Goal: Find specific page/section: Find specific page/section

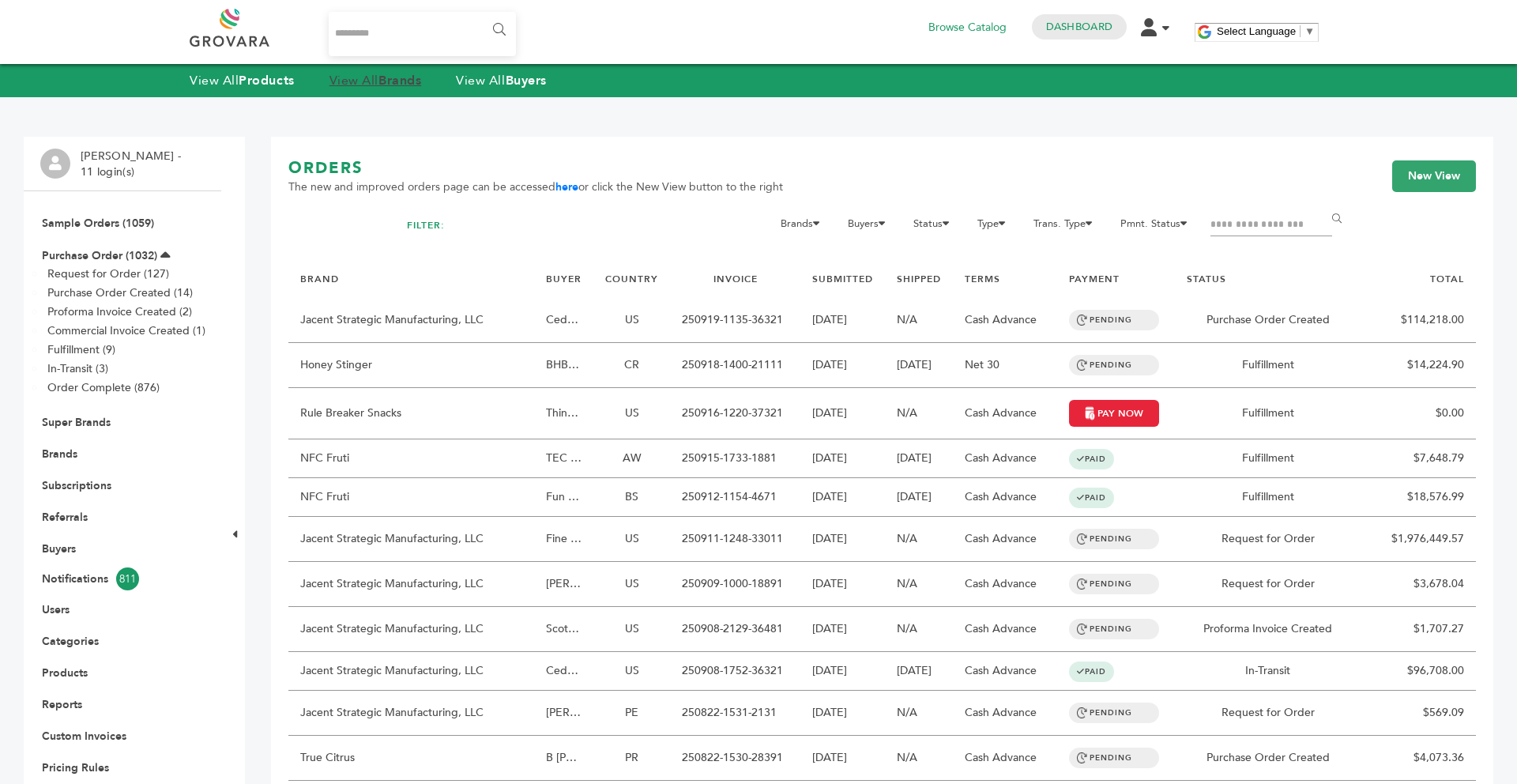
click at [410, 85] on strong "Brands" at bounding box center [400, 80] width 43 height 17
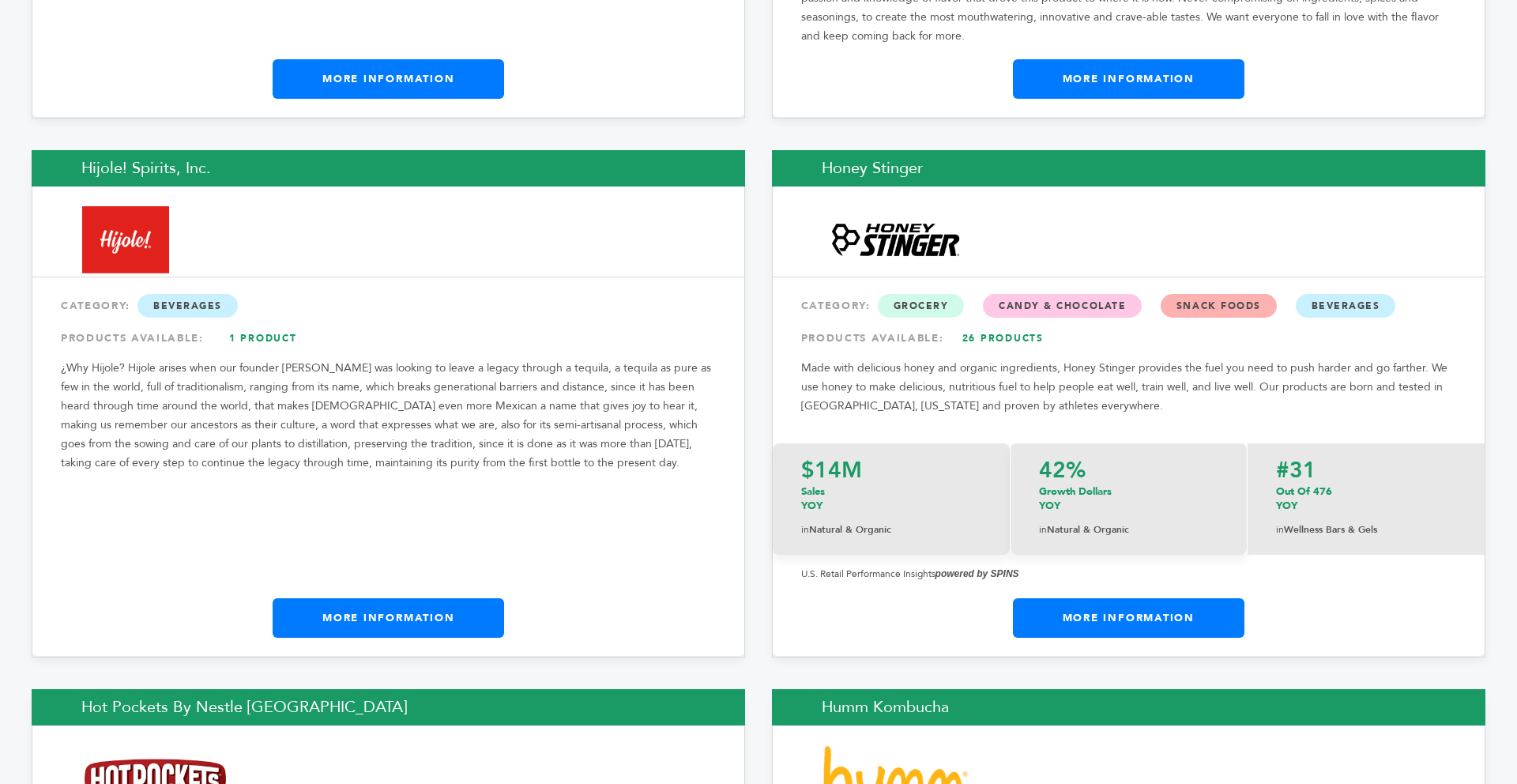
scroll to position [11458, 0]
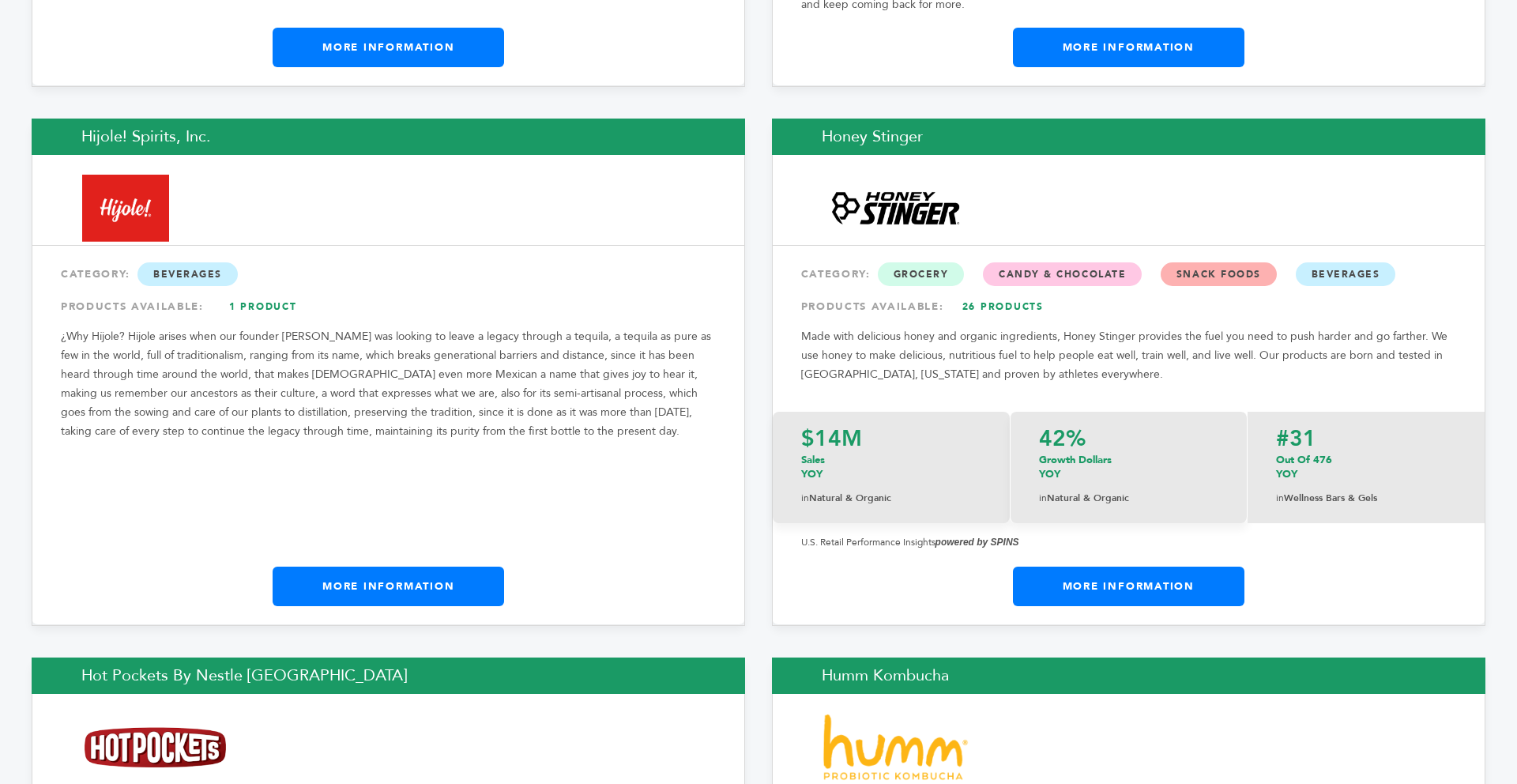
click at [467, 566] on link "More Information" at bounding box center [389, 586] width 232 height 40
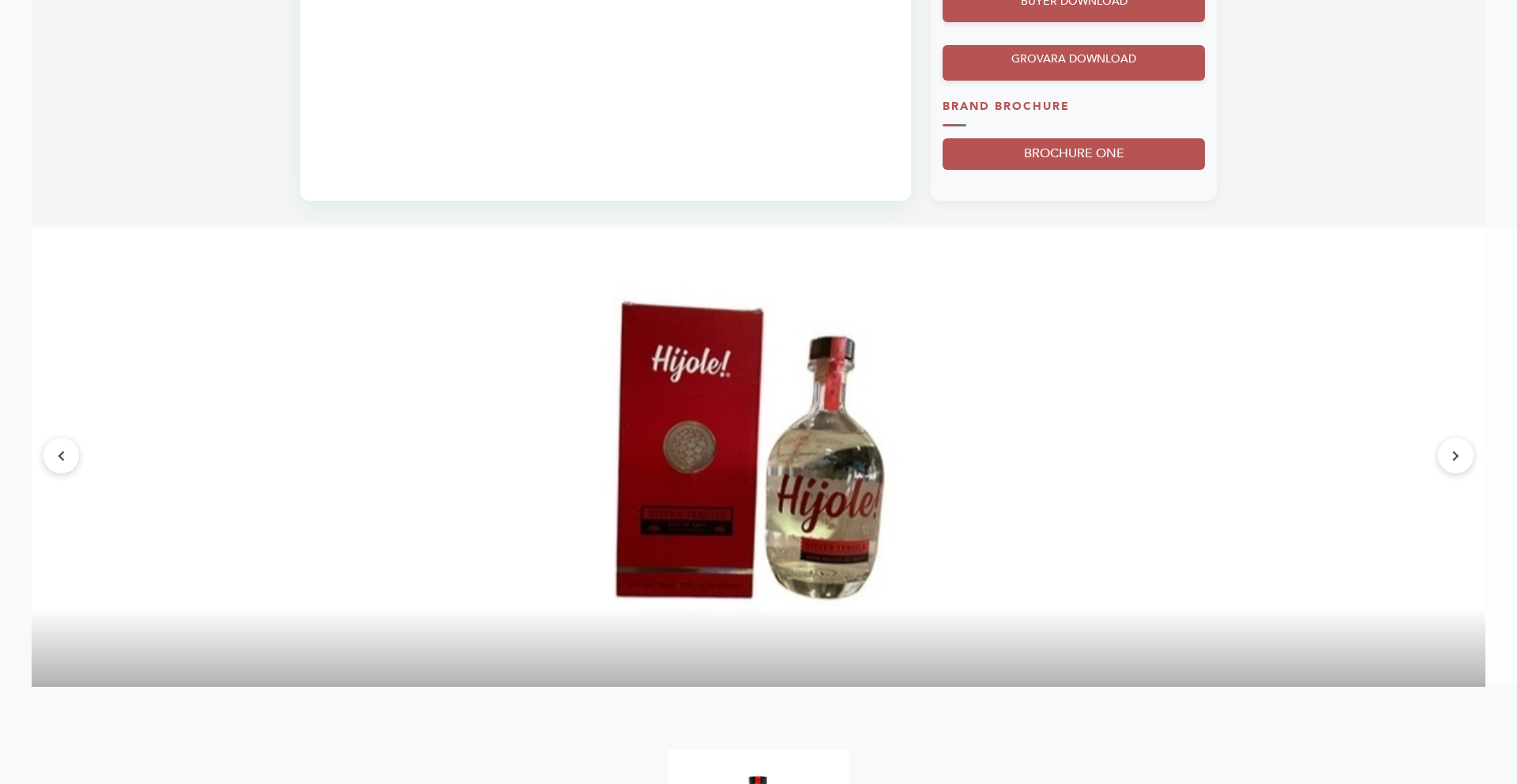
scroll to position [1327, 0]
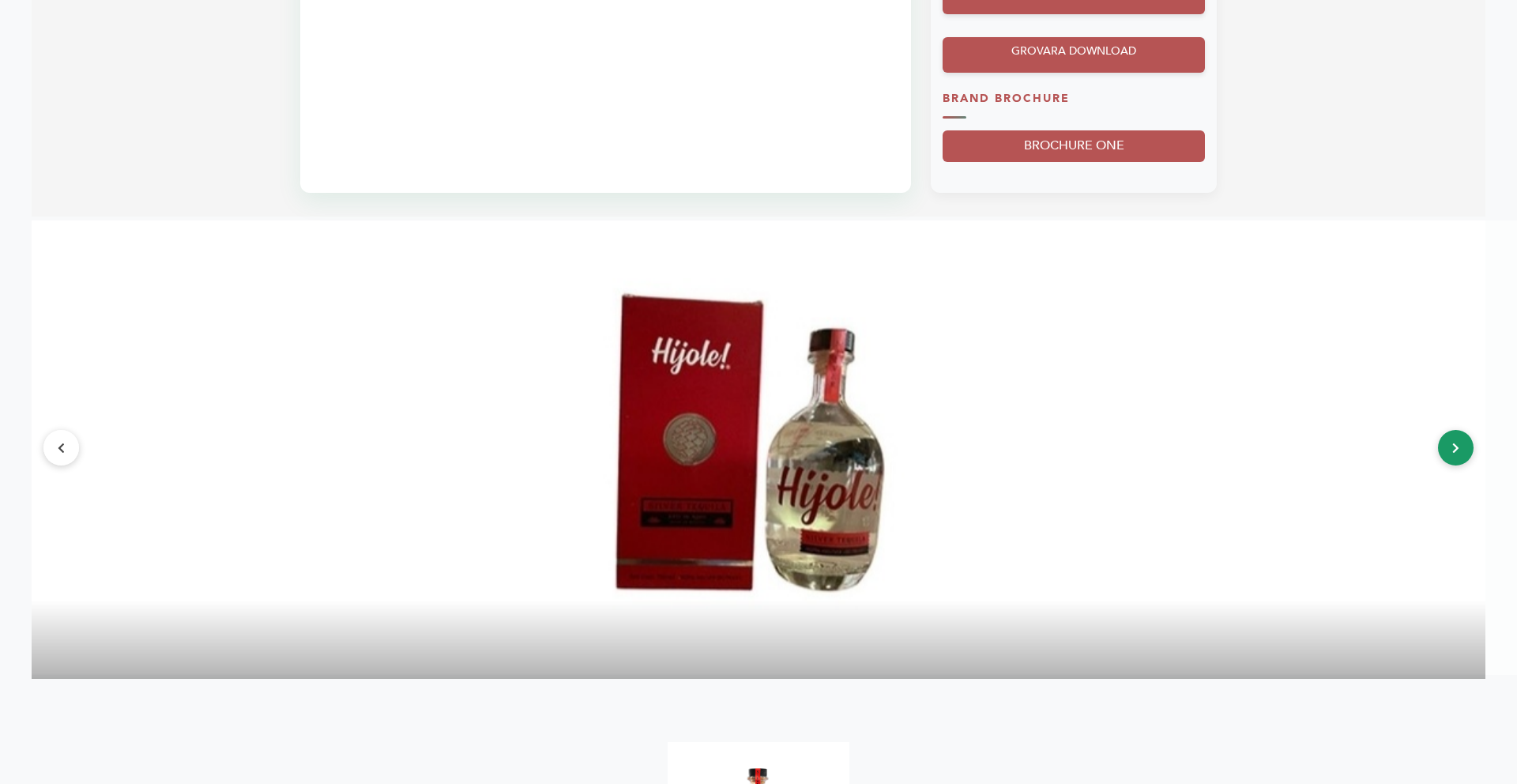
click at [1447, 458] on button at bounding box center [1456, 447] width 36 height 36
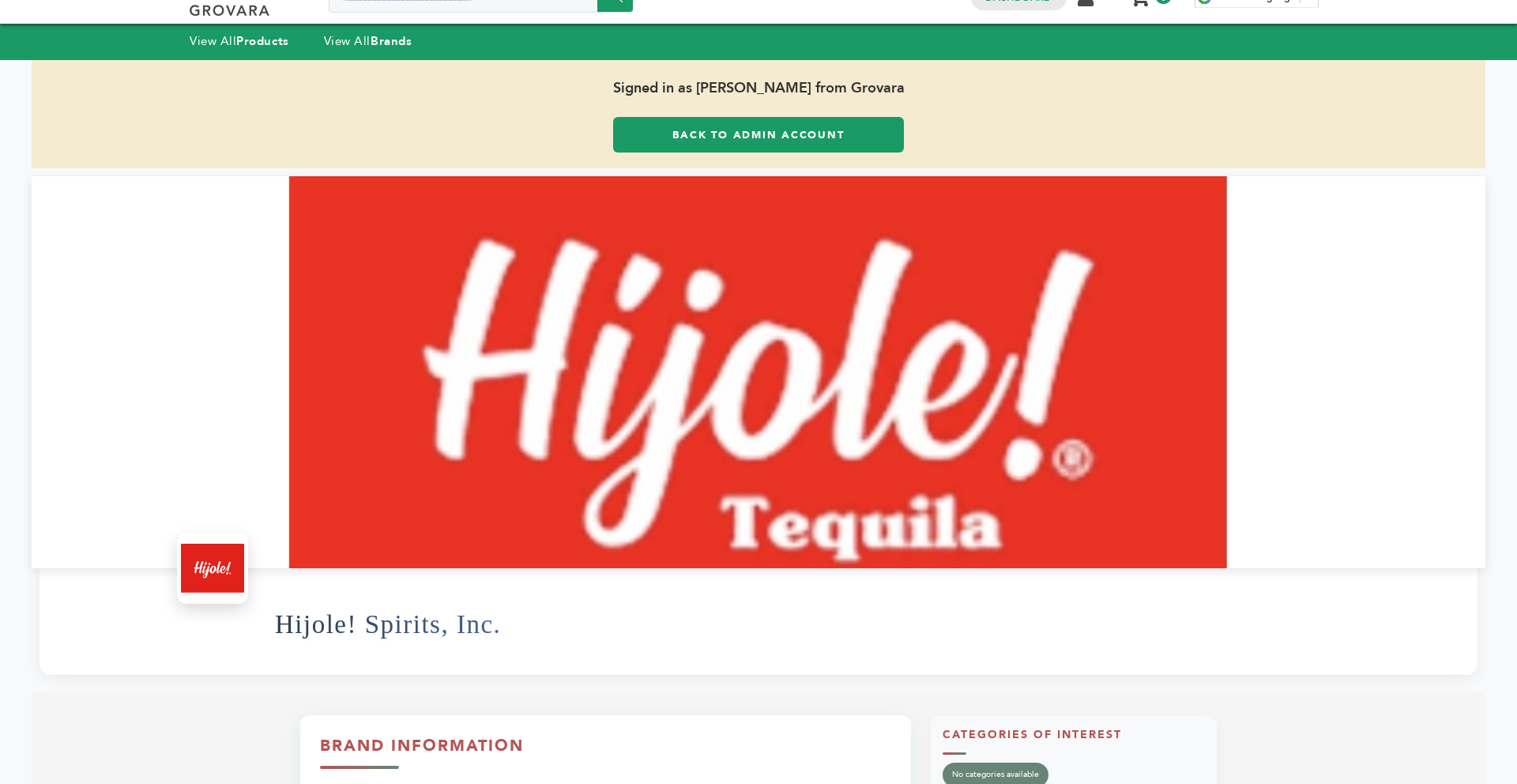
scroll to position [0, 0]
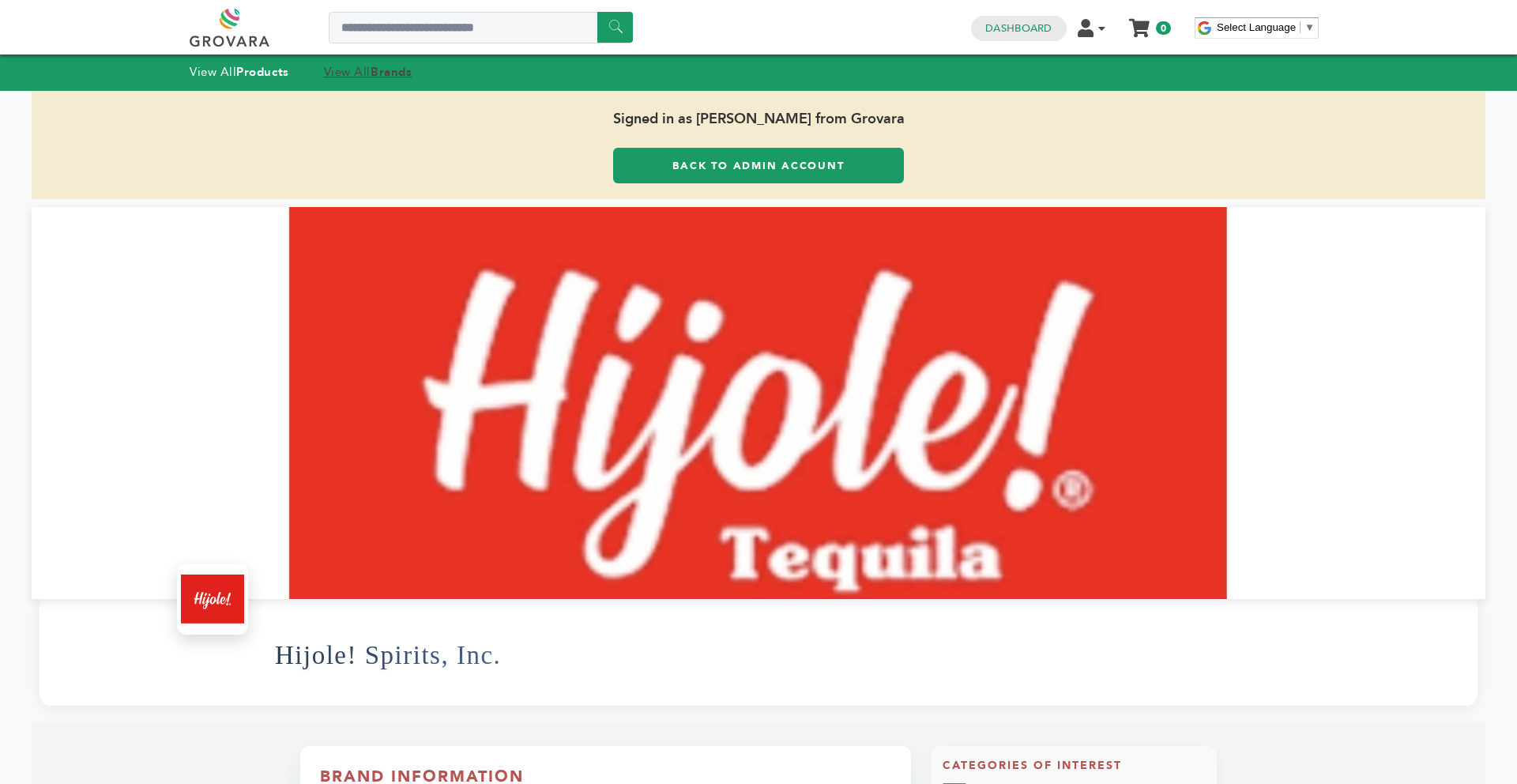
click at [391, 77] on strong "Brands" at bounding box center [391, 71] width 41 height 16
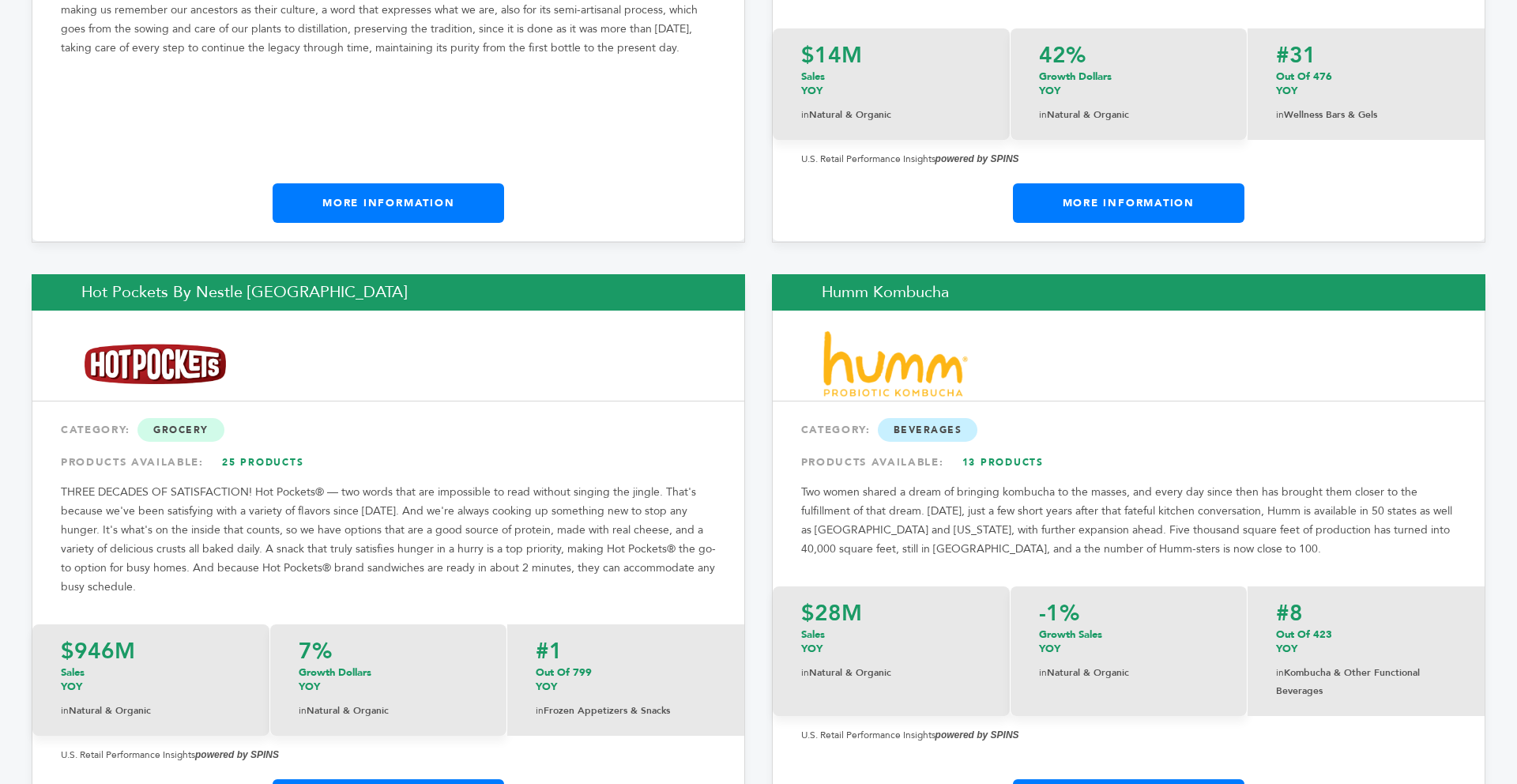
scroll to position [11904, 0]
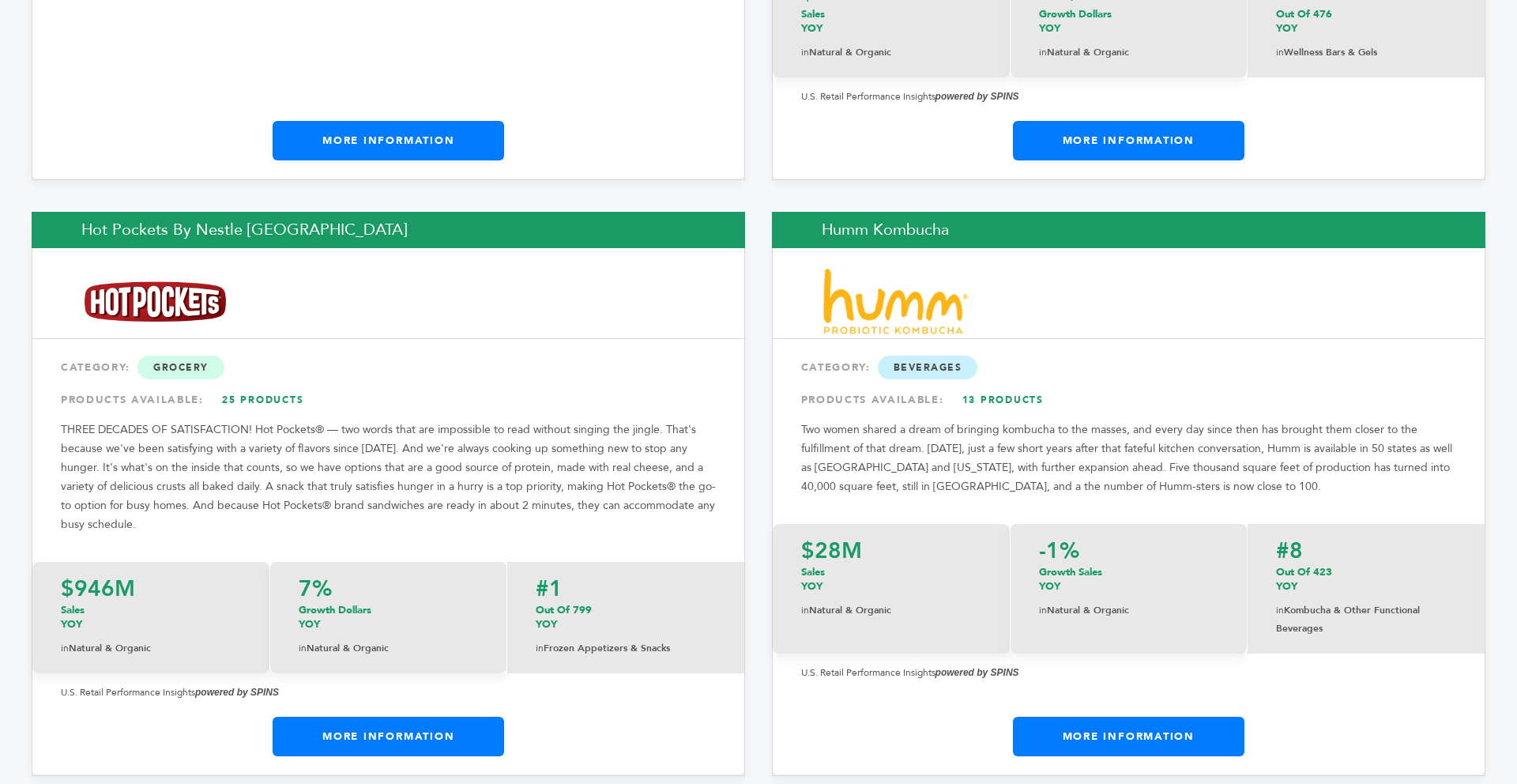
click at [386, 716] on link "More Information" at bounding box center [389, 736] width 232 height 40
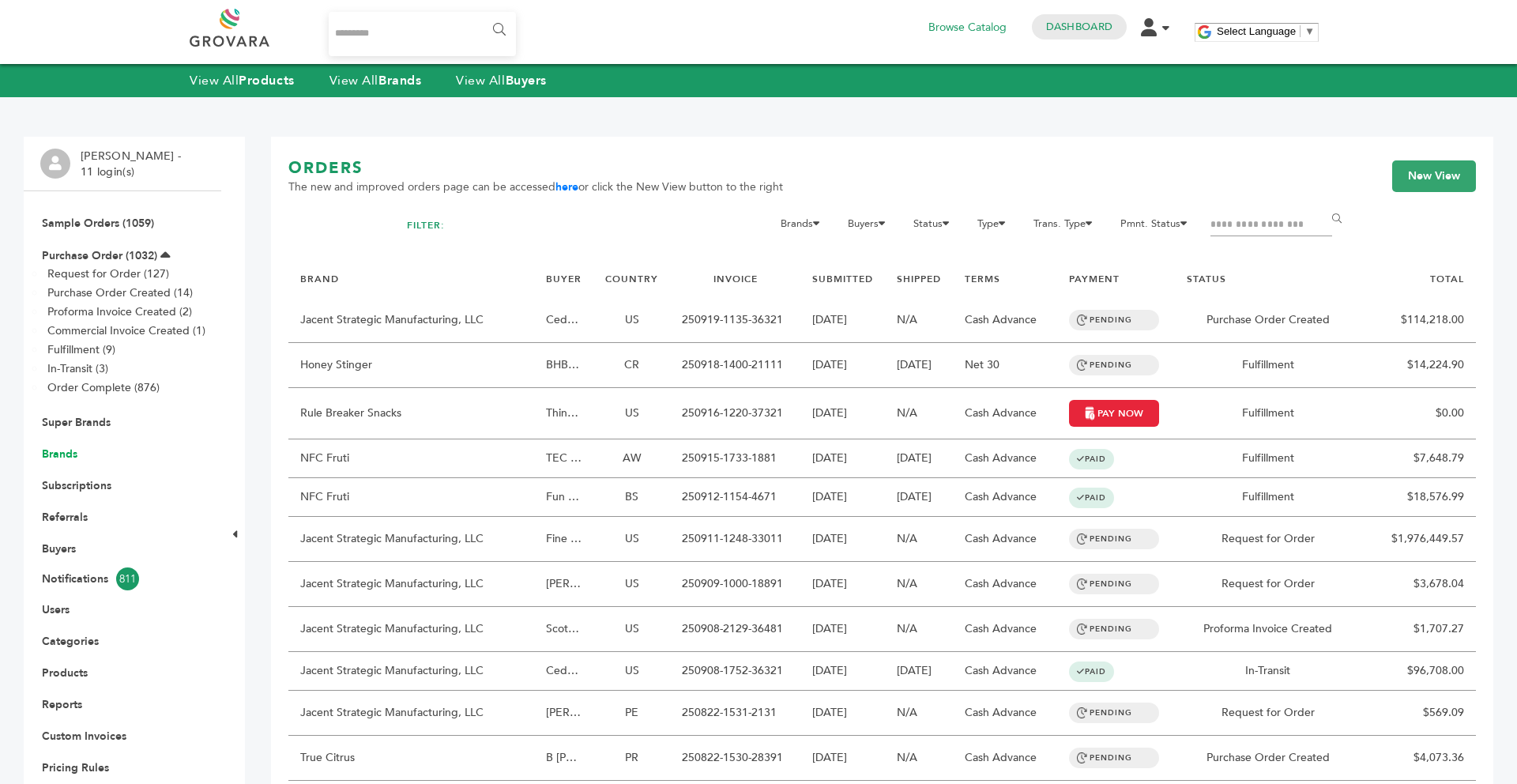
click at [68, 452] on link "Brands" at bounding box center [60, 454] width 36 height 15
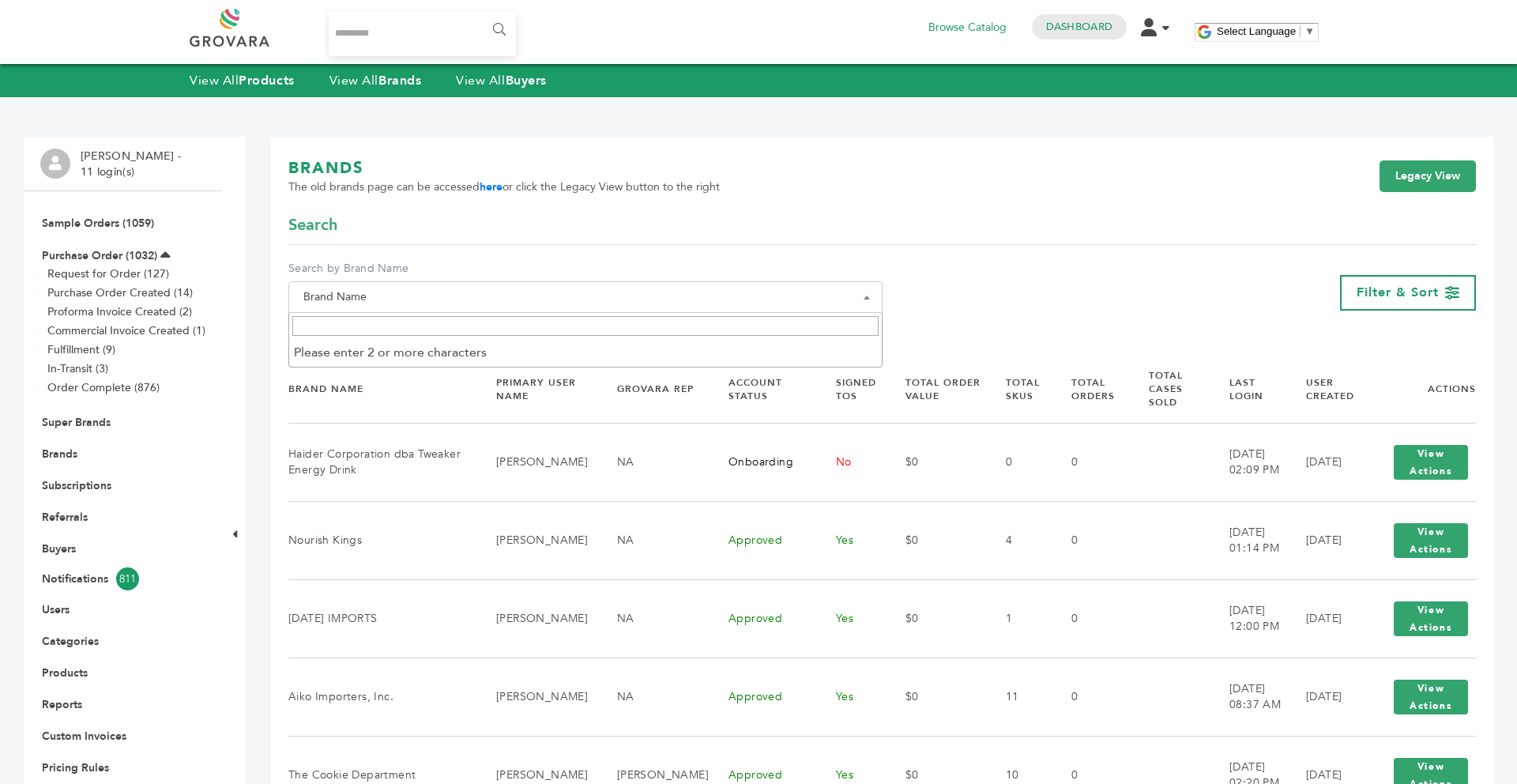
click at [358, 297] on span "Brand Name" at bounding box center [585, 297] width 577 height 22
click at [359, 323] on input "Search" at bounding box center [585, 326] width 586 height 20
type input "******"
click at [377, 375] on th "Brand Name" at bounding box center [382, 389] width 188 height 67
click at [362, 304] on span "Brand Name" at bounding box center [585, 297] width 577 height 22
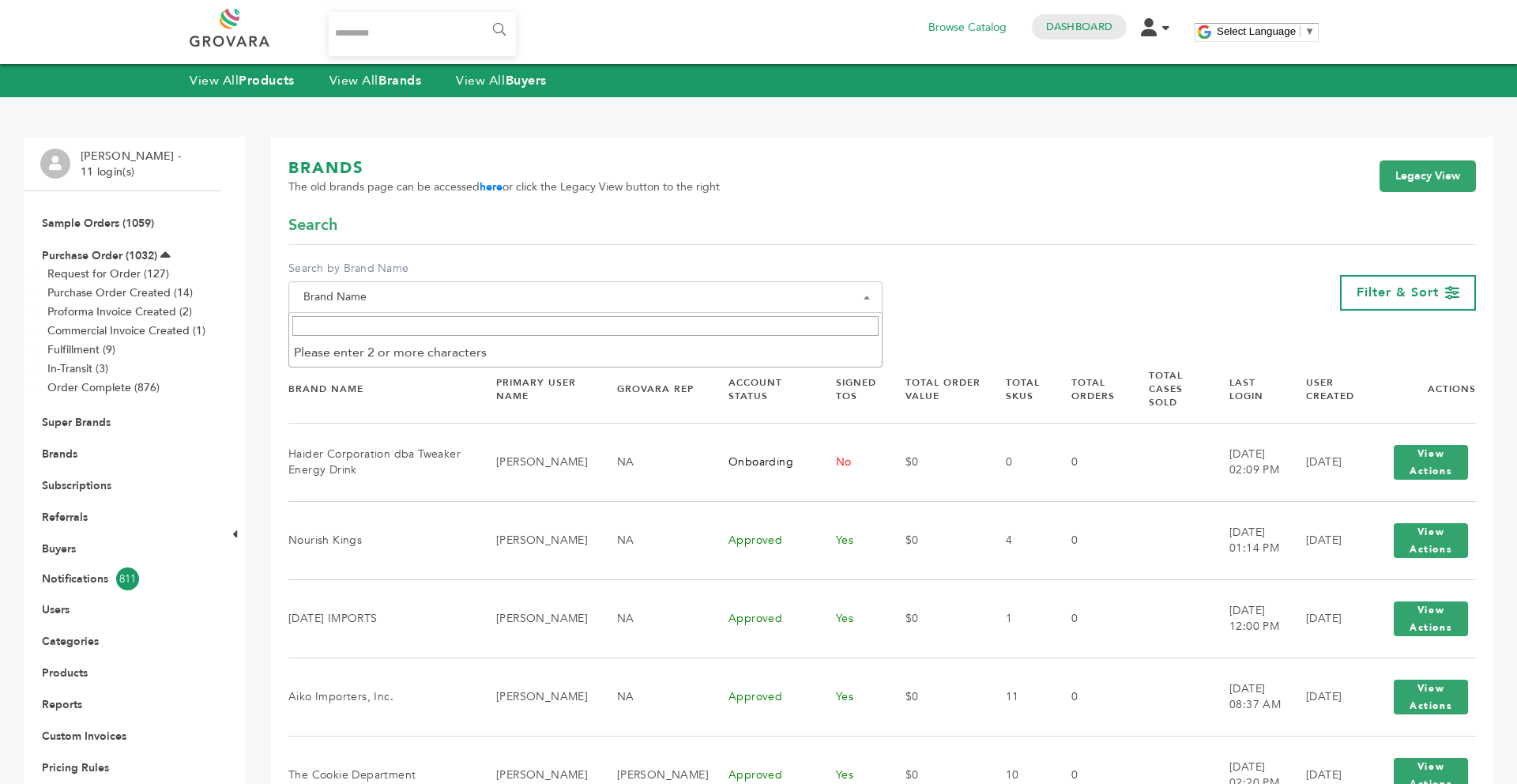
click at [361, 322] on input "Search" at bounding box center [585, 326] width 586 height 20
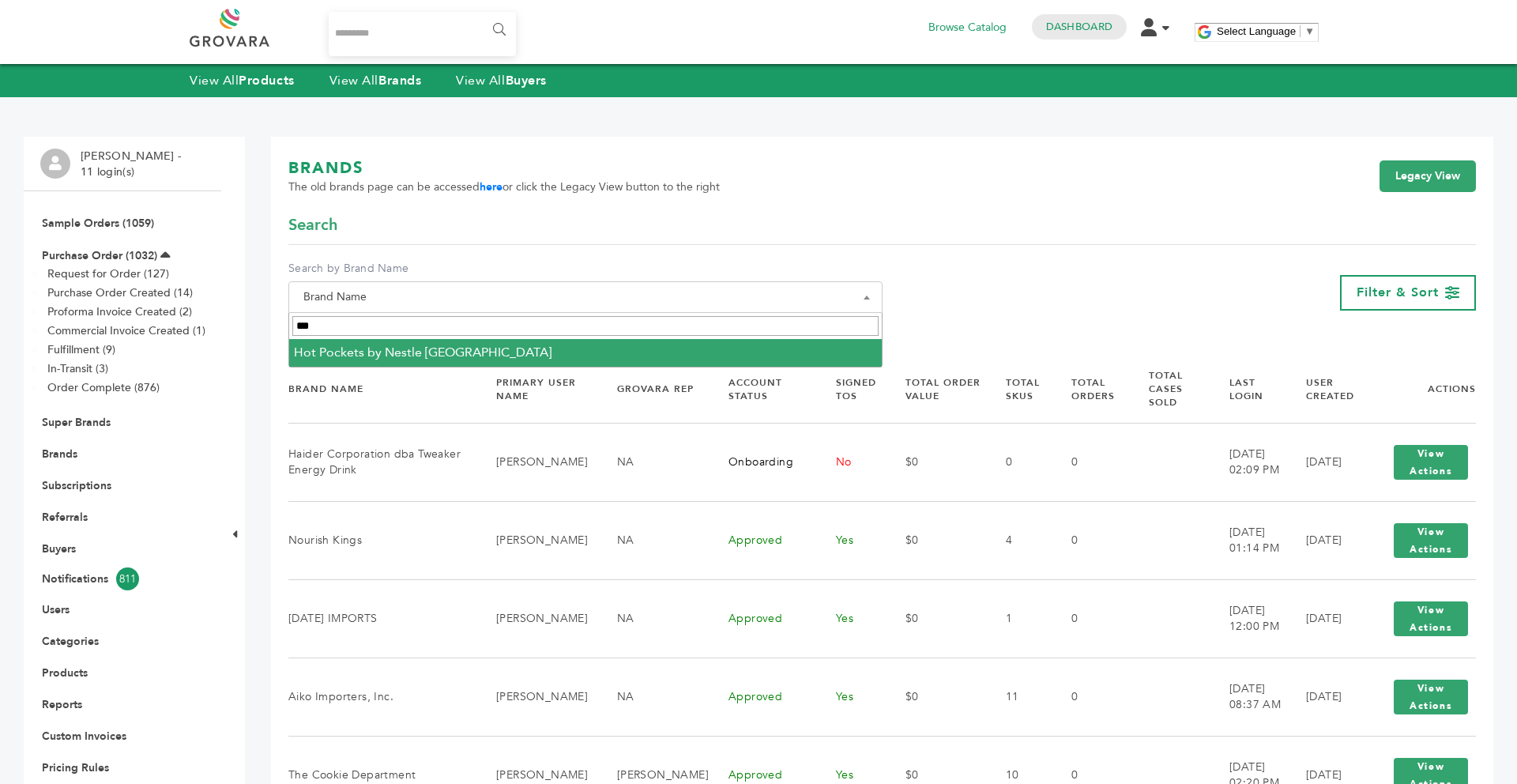
type input "***"
select select "**********"
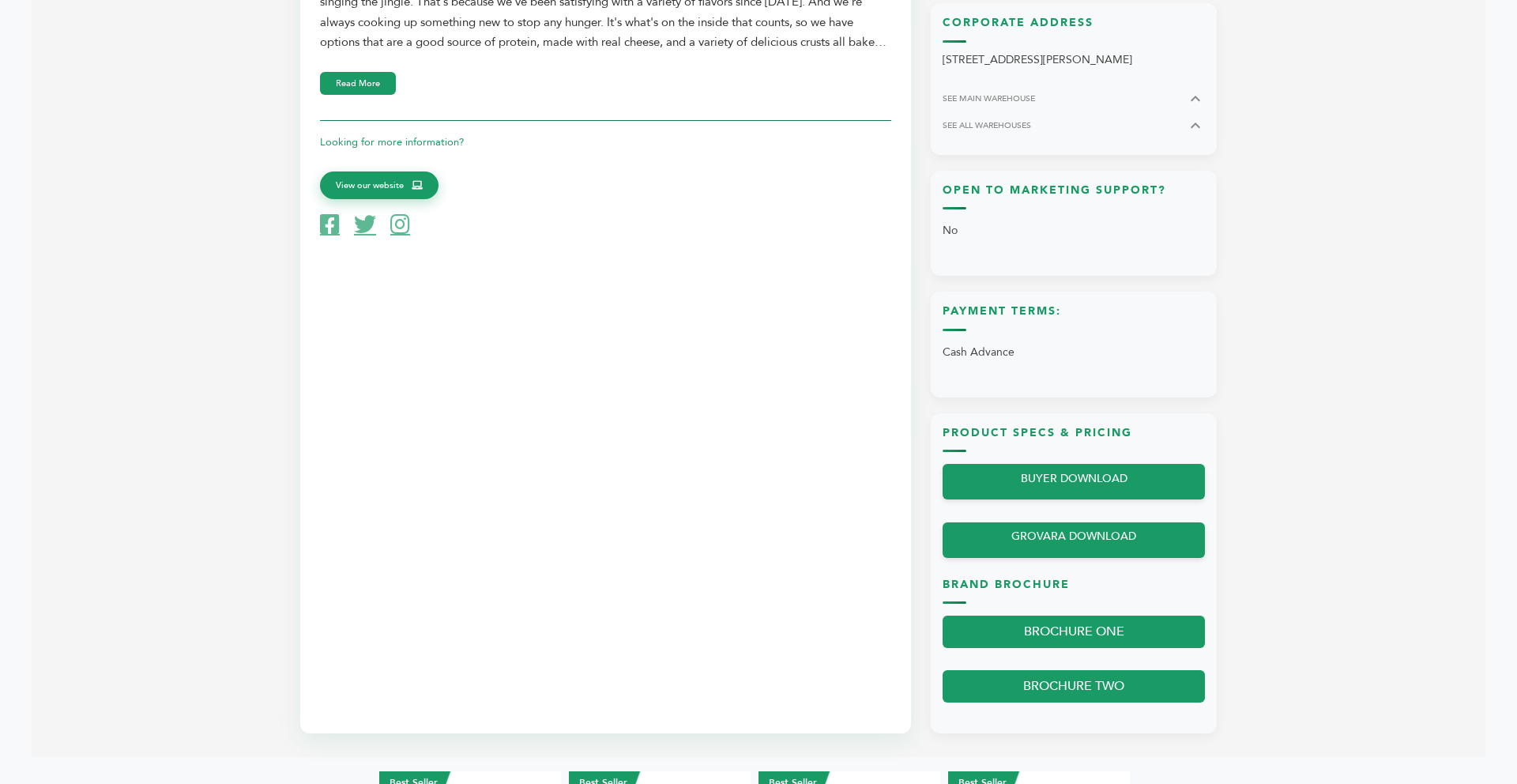
scroll to position [1011, 0]
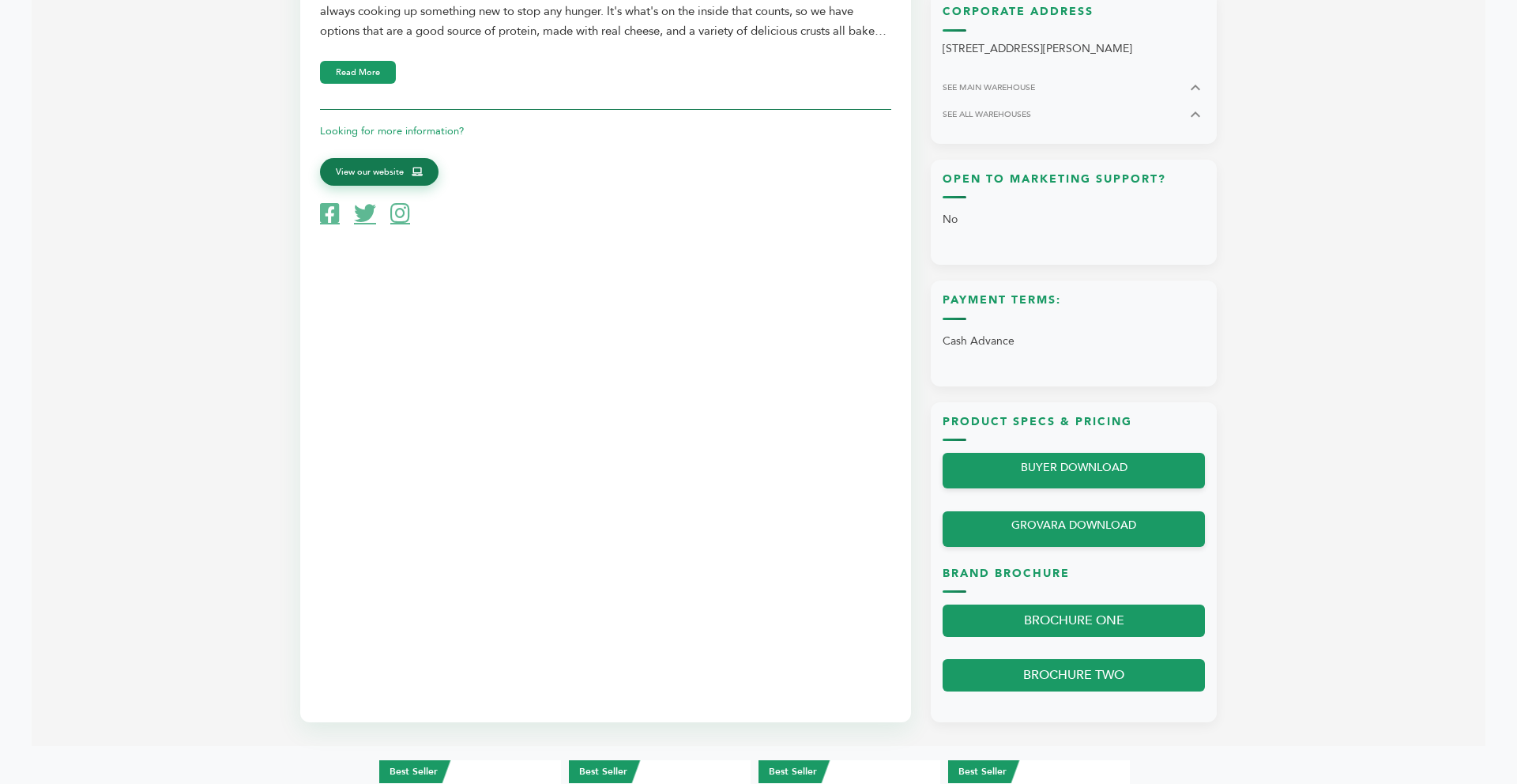
click at [386, 174] on span "View our website" at bounding box center [370, 172] width 68 height 14
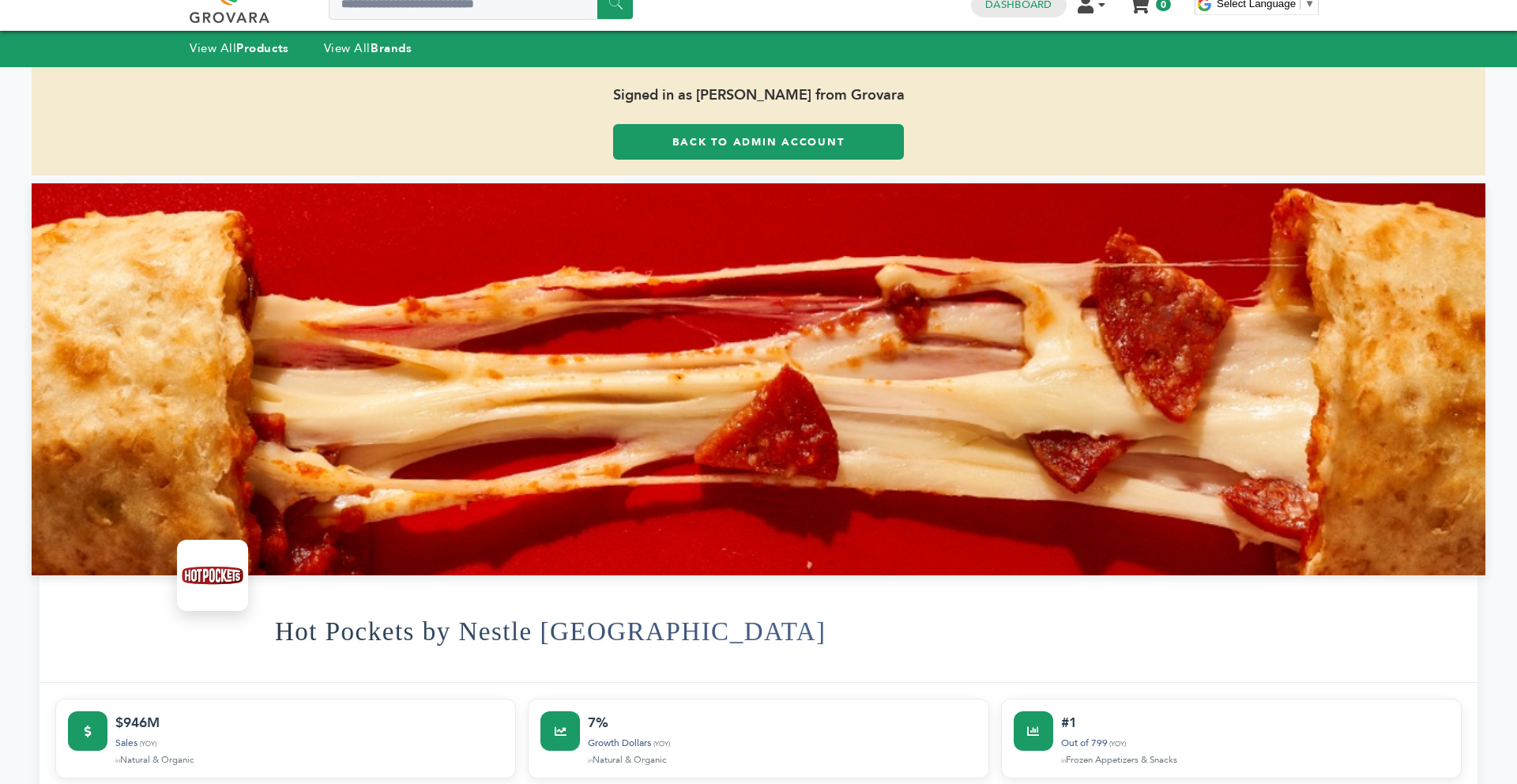
scroll to position [0, 0]
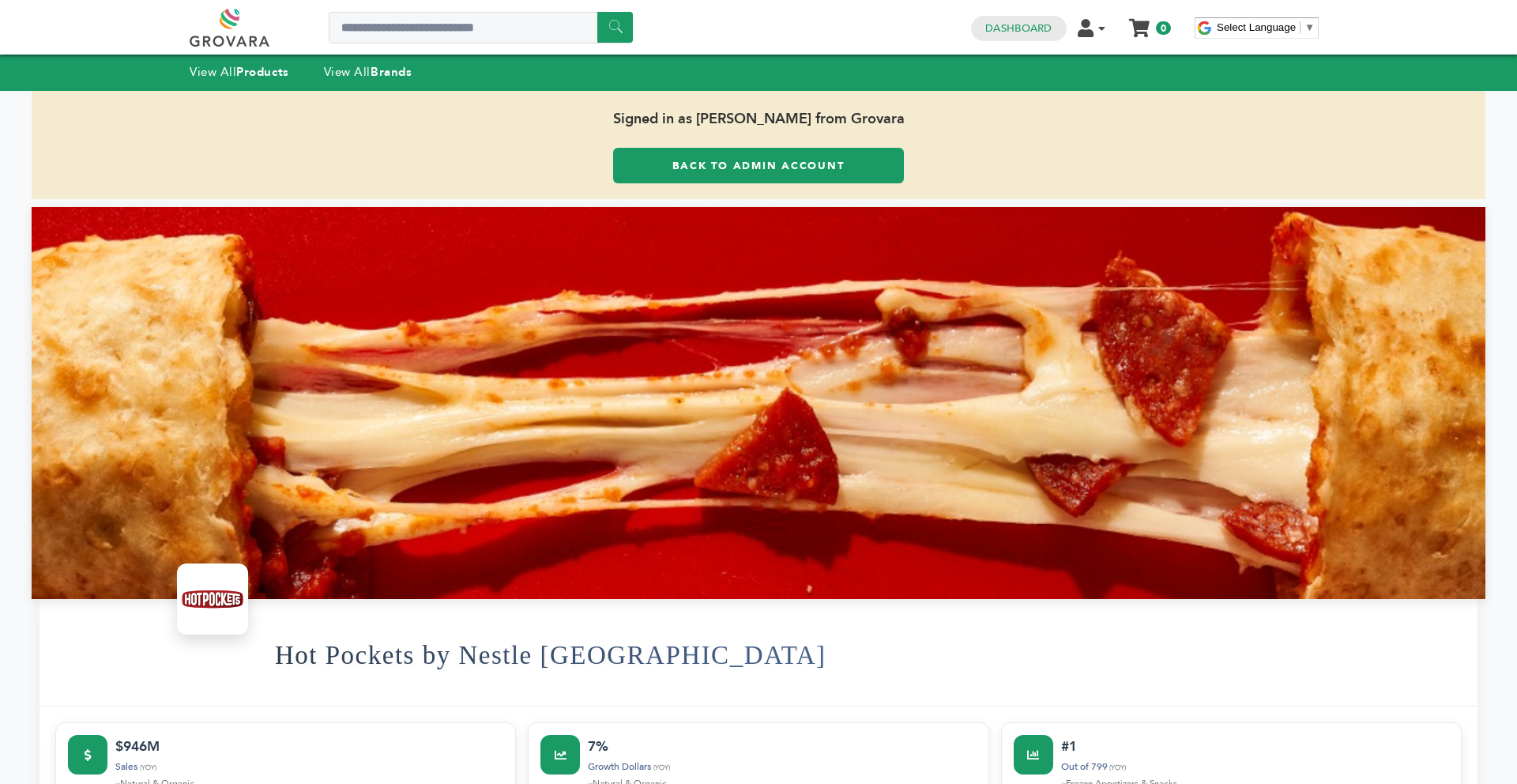
click at [384, 81] on div "View All Products View All Brands" at bounding box center [316, 72] width 254 height 21
click at [384, 72] on strong "Brands" at bounding box center [391, 71] width 41 height 16
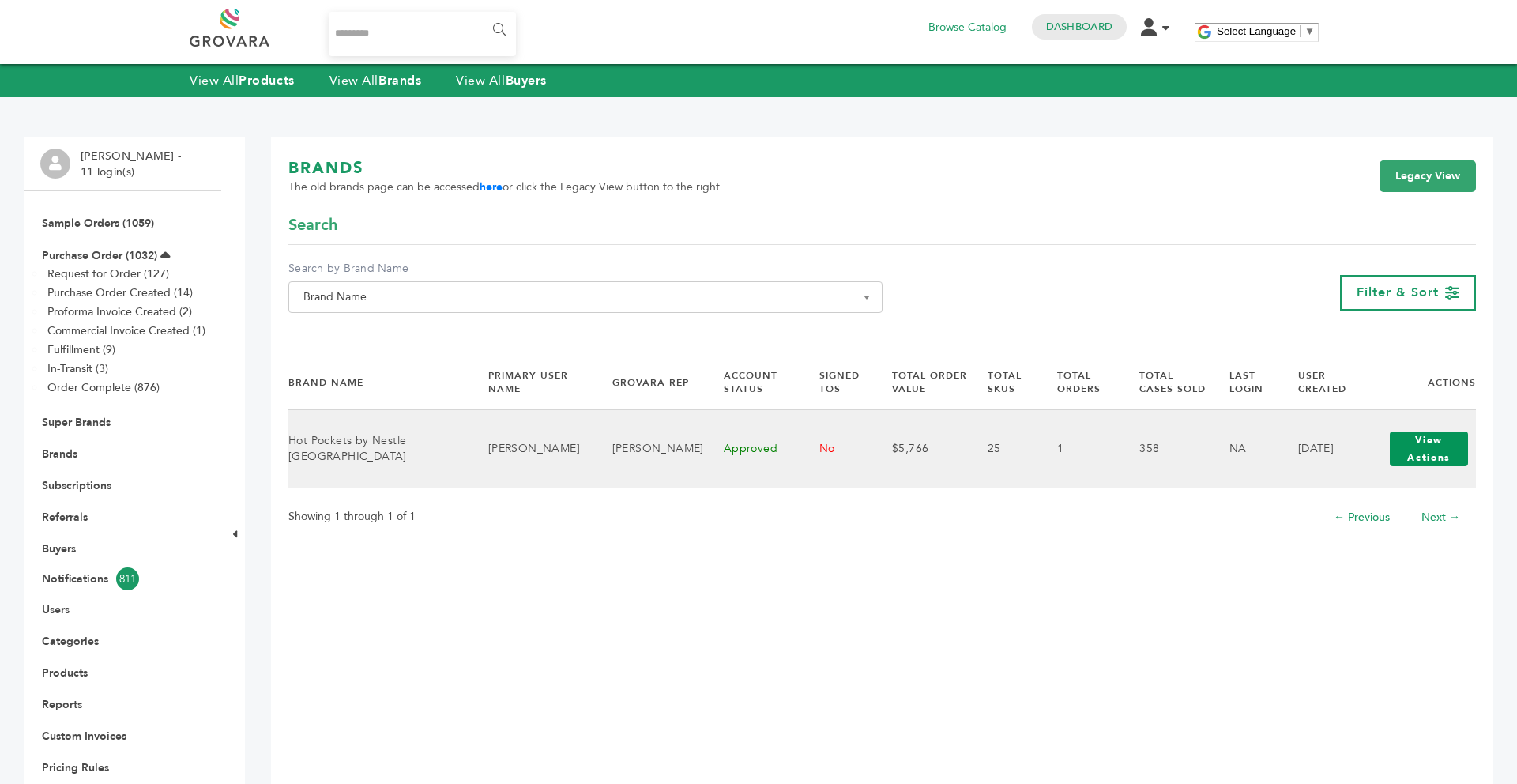
click at [1390, 460] on button "View Actions" at bounding box center [1428, 449] width 79 height 35
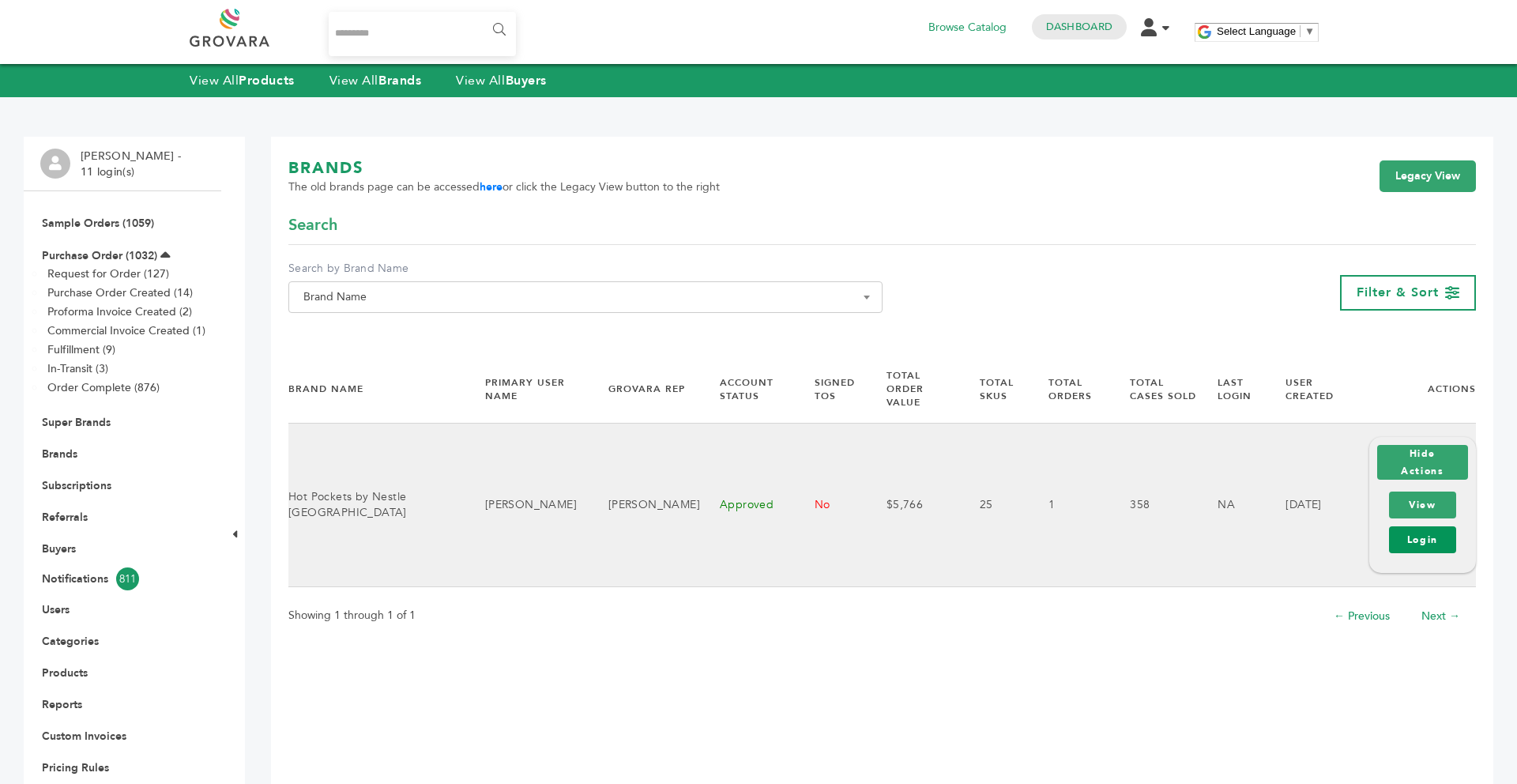
click at [1406, 526] on link "Login" at bounding box center [1422, 539] width 67 height 26
